Goal: Task Accomplishment & Management: Use online tool/utility

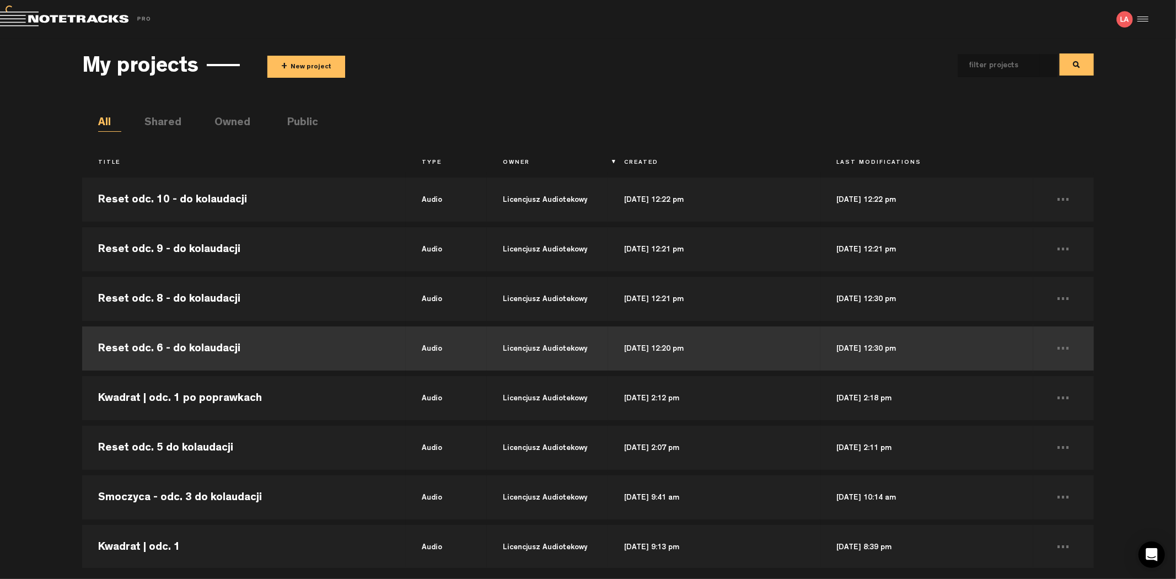
click at [282, 349] on td "Reset odc. 6 - do kolaudacji" at bounding box center [244, 349] width 324 height 50
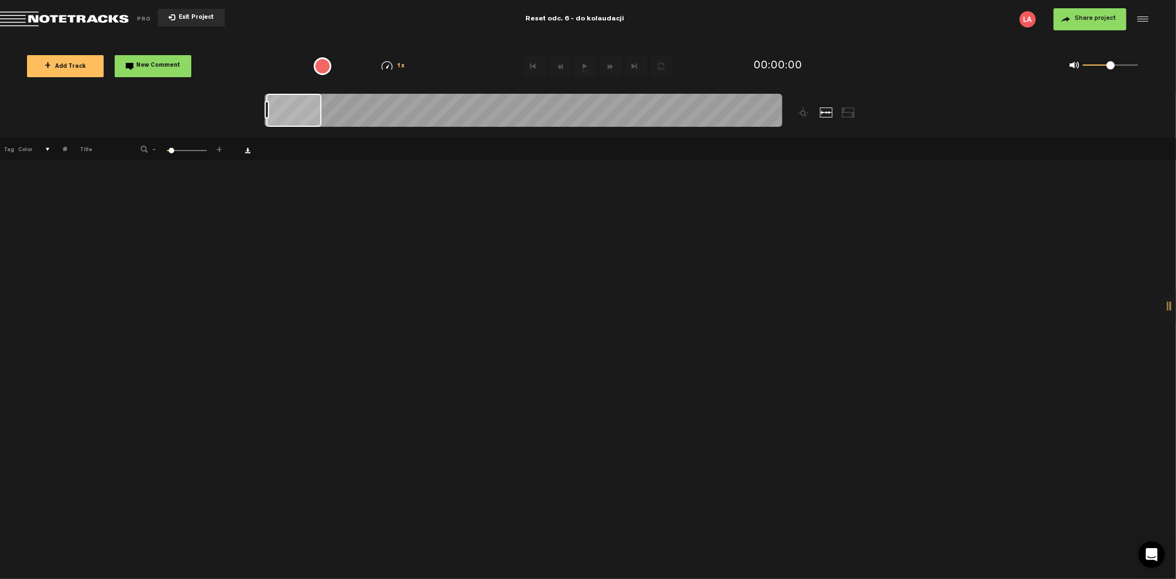
click at [180, 19] on span "Exit Project" at bounding box center [194, 18] width 39 height 6
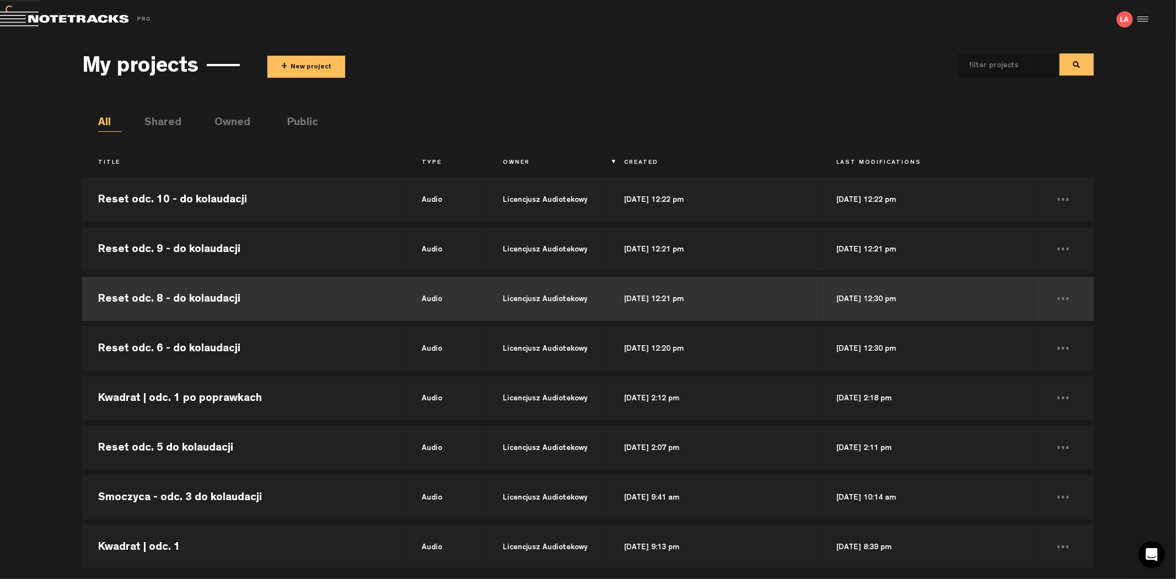
click at [210, 301] on td "Reset odc. 8 - do kolaudacji" at bounding box center [244, 299] width 324 height 50
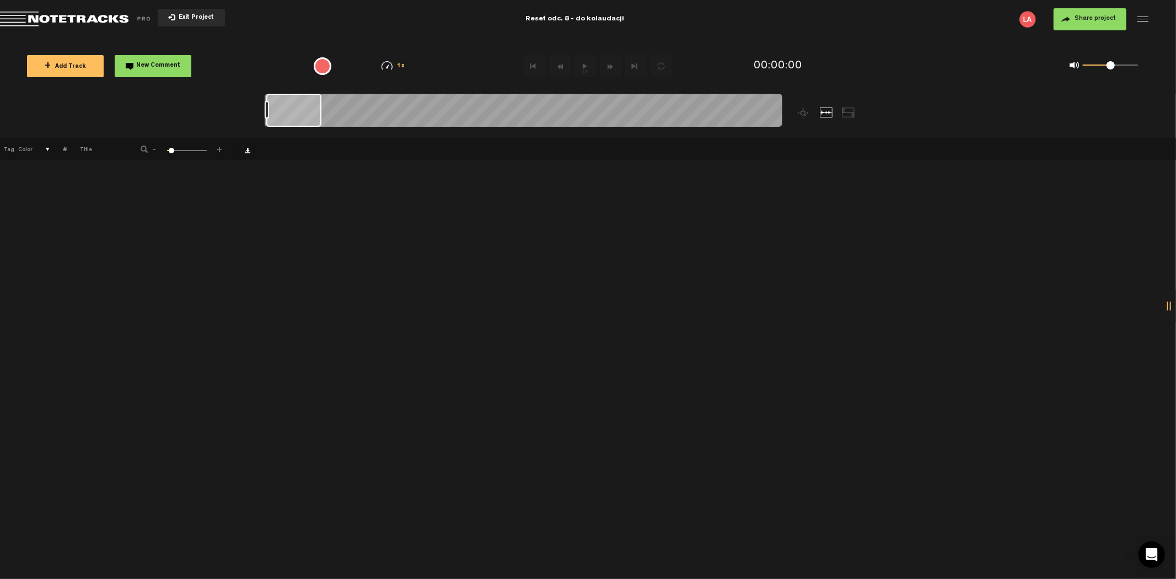
click at [191, 15] on span "Exit Project" at bounding box center [194, 18] width 39 height 6
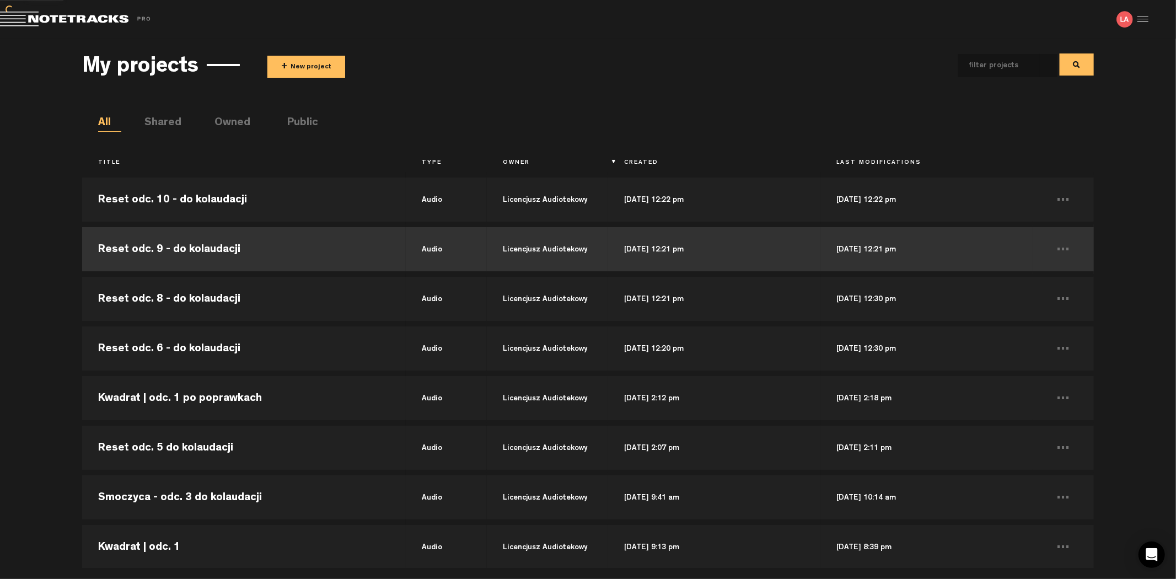
click at [212, 246] on td "Reset odc. 9 - do kolaudacji" at bounding box center [244, 249] width 324 height 50
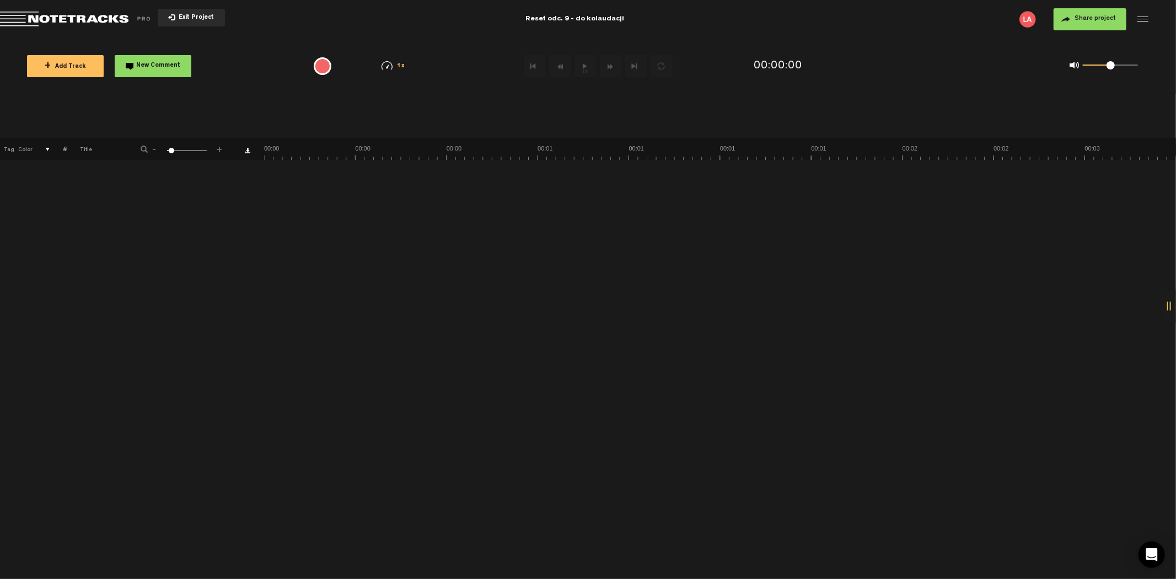
click at [190, 12] on button "Exit Project" at bounding box center [191, 18] width 67 height 18
